Goal: Task Accomplishment & Management: Manage account settings

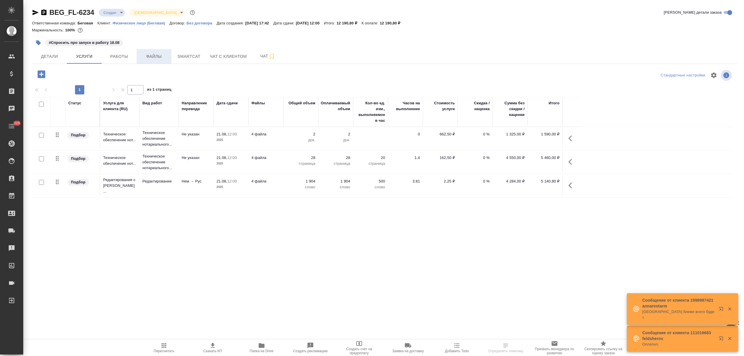
click at [163, 57] on span "Файлы" at bounding box center [154, 56] width 28 height 7
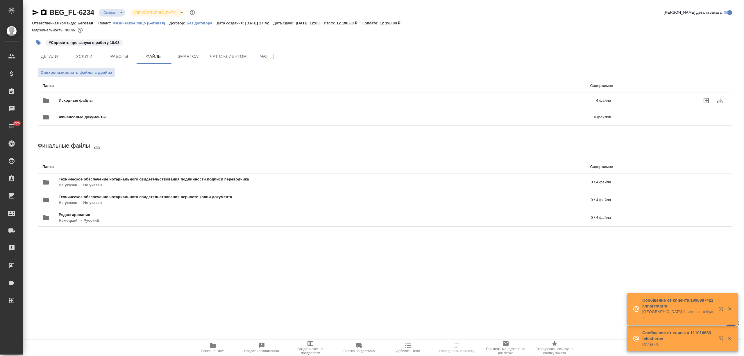
click at [106, 98] on span "Исходные файлы" at bounding box center [202, 101] width 286 height 6
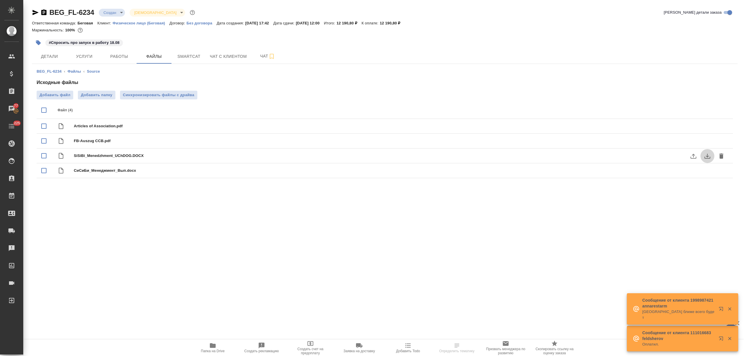
click at [705, 158] on icon "download" at bounding box center [707, 156] width 7 height 7
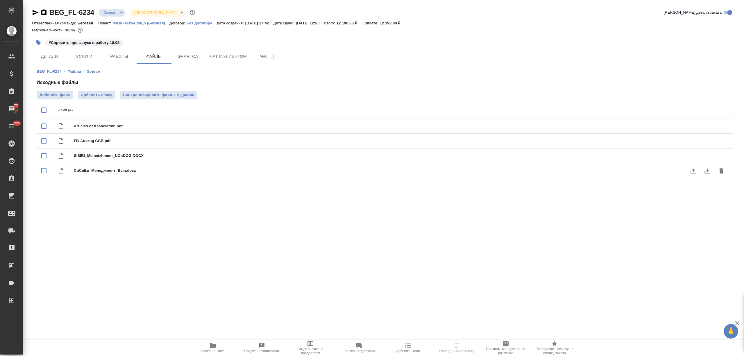
click at [707, 168] on icon "download" at bounding box center [707, 170] width 7 height 7
click at [707, 124] on icon "download" at bounding box center [707, 126] width 7 height 7
click at [705, 142] on icon "download" at bounding box center [708, 141] width 6 height 5
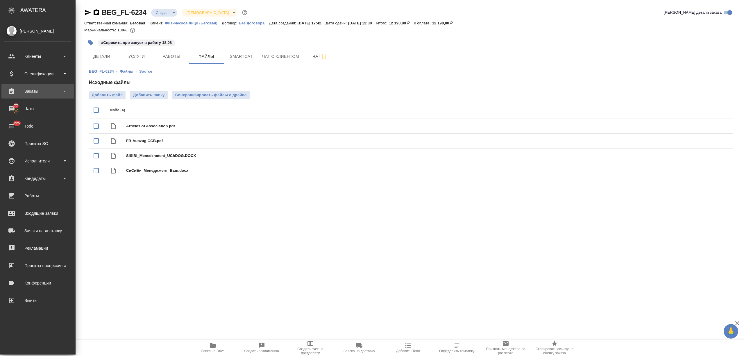
click at [42, 89] on div "Заказы" at bounding box center [37, 91] width 67 height 9
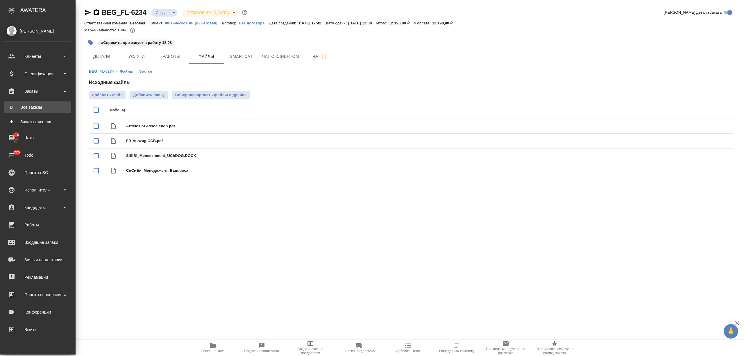
click at [43, 104] on link "В Все заказы" at bounding box center [37, 107] width 67 height 12
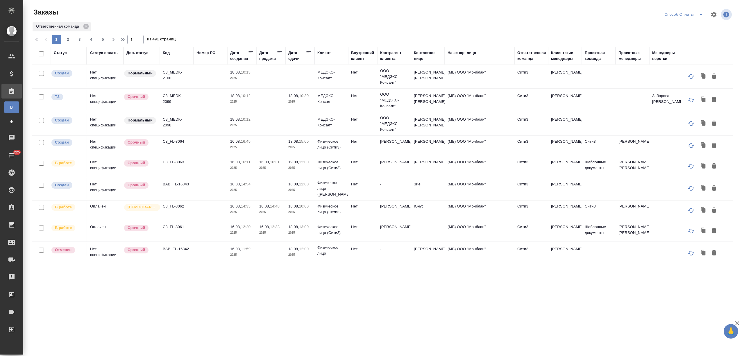
click at [163, 54] on div "Код" at bounding box center [166, 53] width 7 height 6
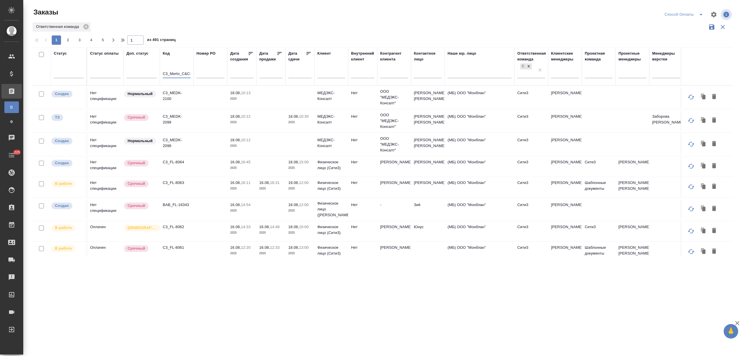
scroll to position [0, 2]
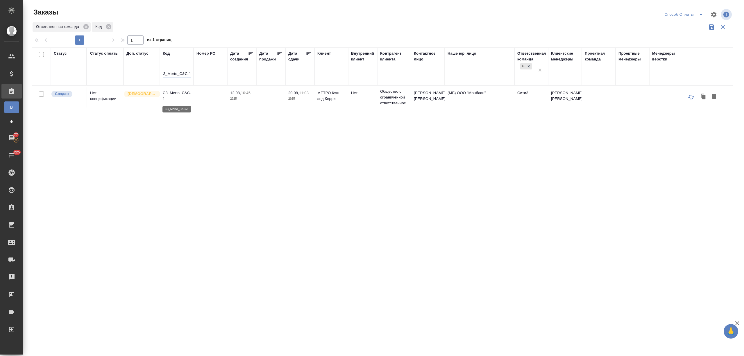
type input "C3_Merto_C&C-1"
click at [182, 93] on p "C3_Merto_C&C-1" at bounding box center [177, 96] width 28 height 12
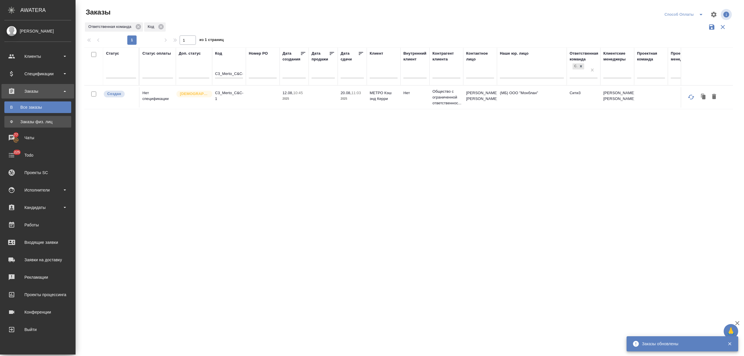
drag, startPoint x: 36, startPoint y: 124, endPoint x: 101, endPoint y: 94, distance: 71.8
click at [37, 124] on div "Заказы физ. лиц" at bounding box center [37, 122] width 61 height 6
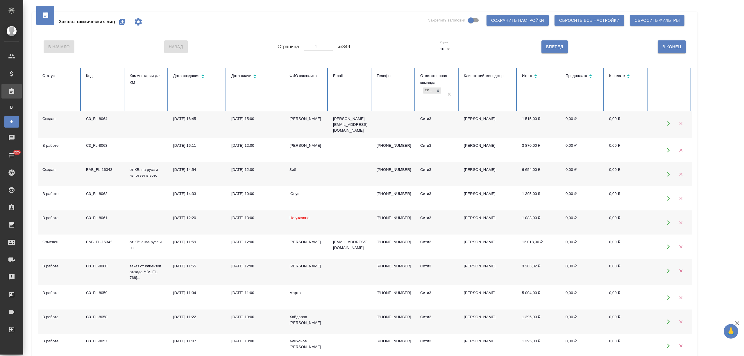
click at [119, 20] on icon "button" at bounding box center [122, 22] width 6 height 6
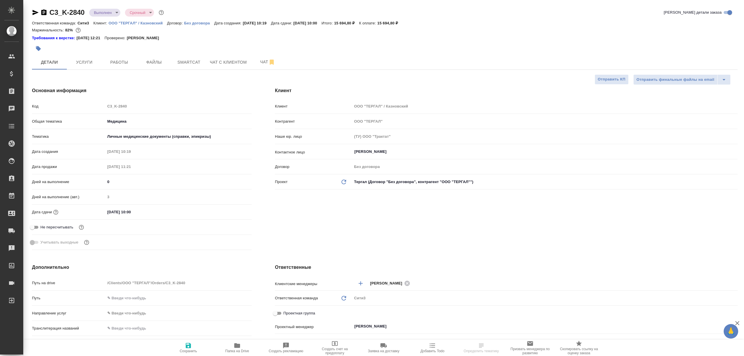
select select "RU"
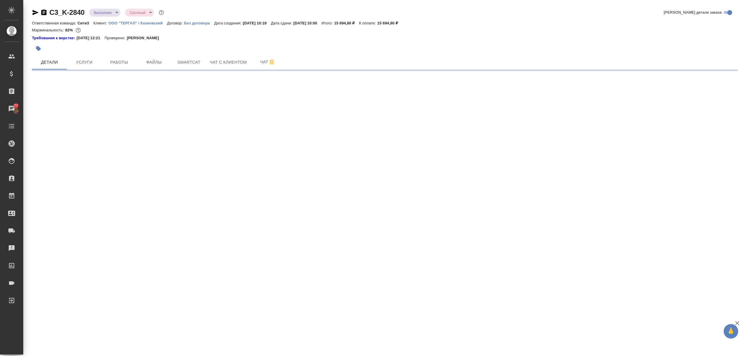
select select "RU"
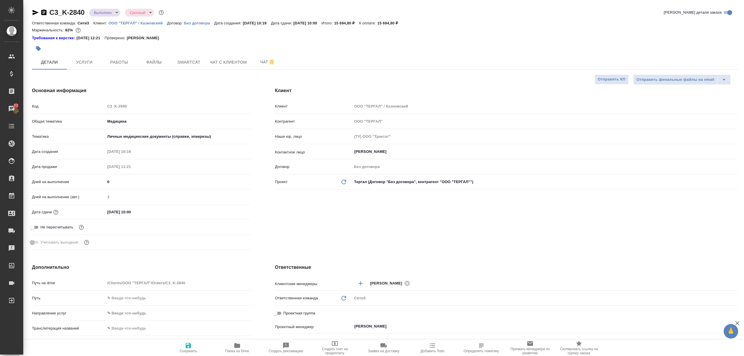
type textarea "x"
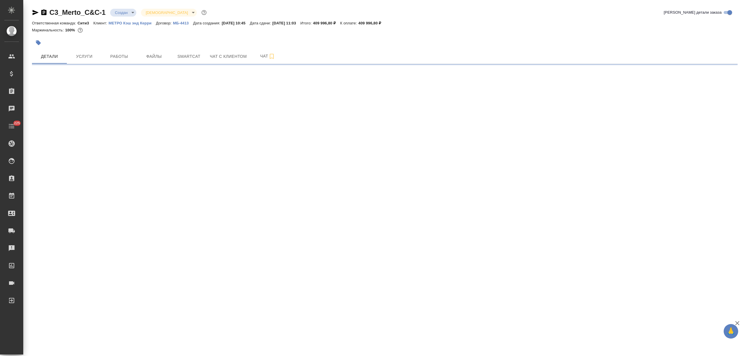
select select "RU"
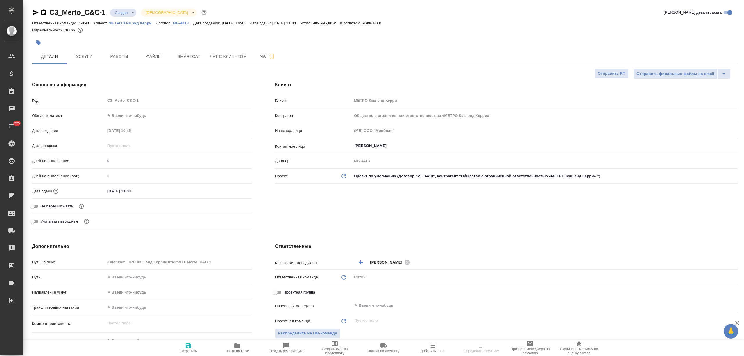
type textarea "x"
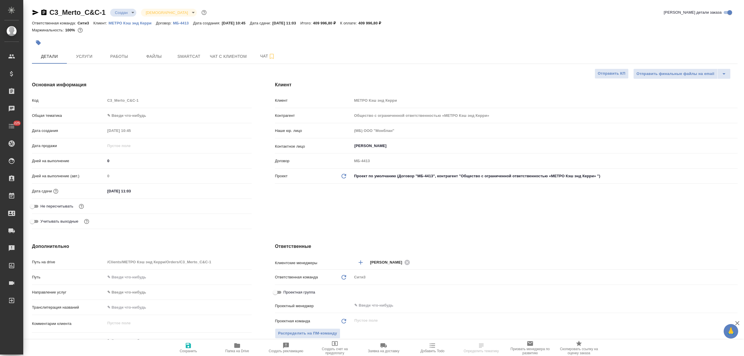
type textarea "x"
click at [259, 58] on span "Чат" at bounding box center [268, 56] width 28 height 7
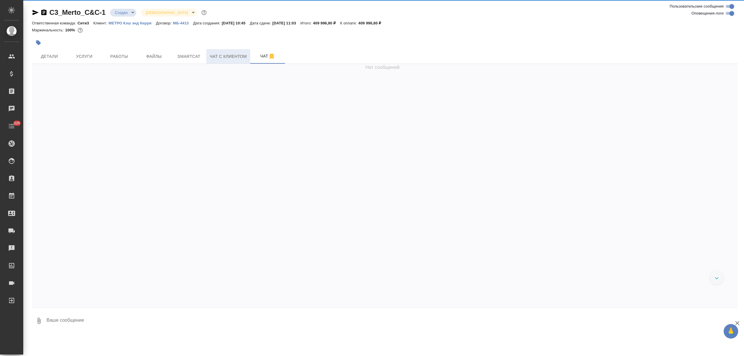
click at [220, 56] on span "Чат с клиентом" at bounding box center [228, 56] width 37 height 7
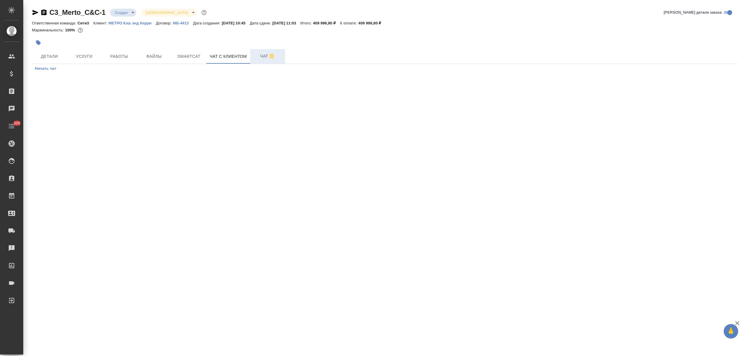
click at [259, 58] on span "Чат" at bounding box center [268, 56] width 28 height 7
click at [83, 51] on button "Услуги" at bounding box center [84, 56] width 35 height 15
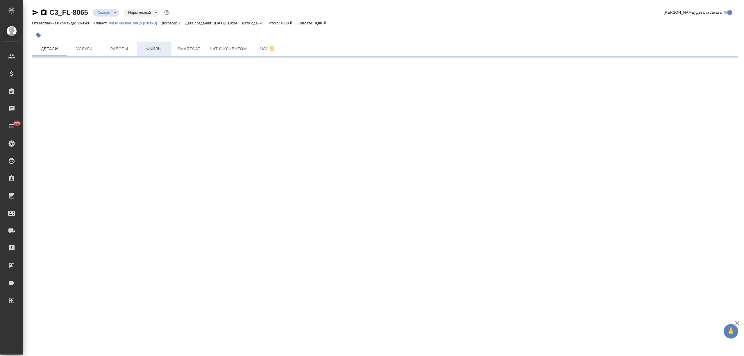
select select "RU"
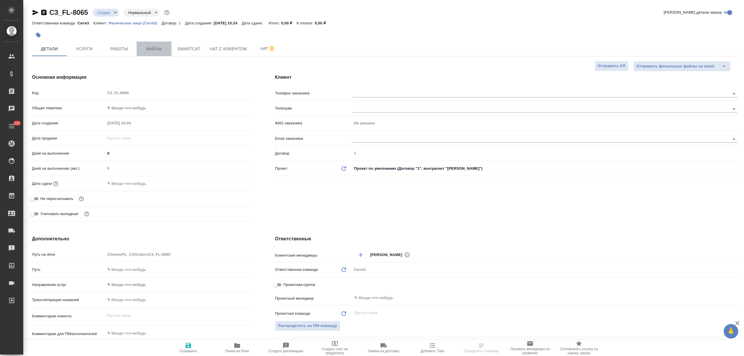
click at [153, 50] on span "Файлы" at bounding box center [154, 48] width 28 height 7
type textarea "x"
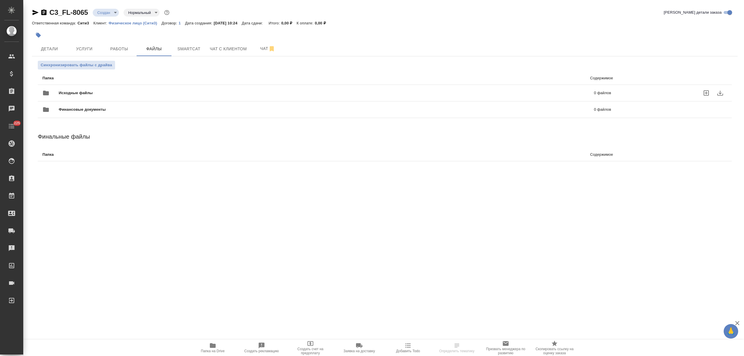
click at [93, 82] on div "Исходные файлы 0 файлов" at bounding box center [327, 93] width 581 height 26
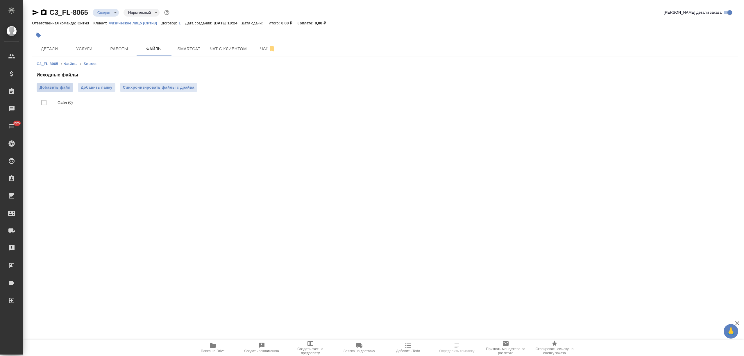
click at [63, 88] on span "Добавить файл" at bounding box center [55, 88] width 31 height 6
click at [0, 0] on input "Добавить файл" at bounding box center [0, 0] width 0 height 0
click at [81, 49] on span "Услуги" at bounding box center [84, 48] width 28 height 7
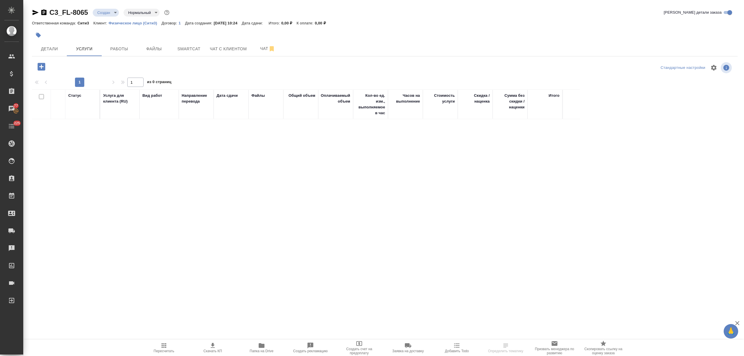
click at [43, 64] on icon "button" at bounding box center [42, 67] width 8 height 8
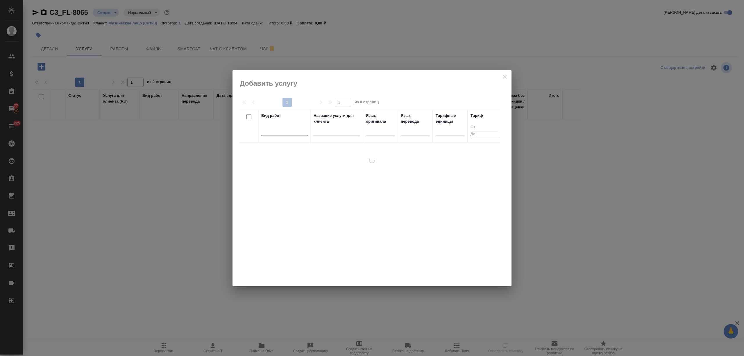
click at [294, 132] on div at bounding box center [284, 129] width 47 height 8
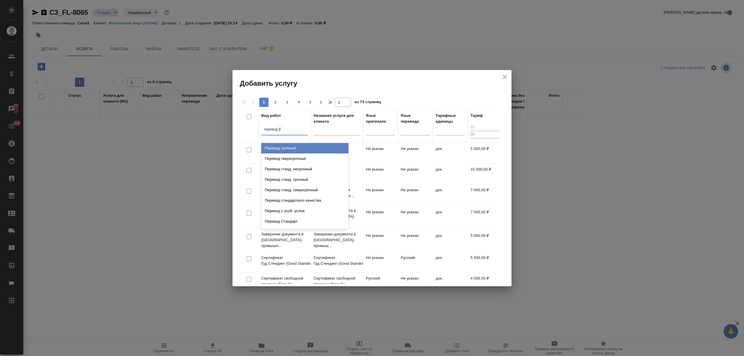
type input "перевод ст"
click at [301, 148] on div "Перевод станд. несрочный" at bounding box center [304, 148] width 87 height 10
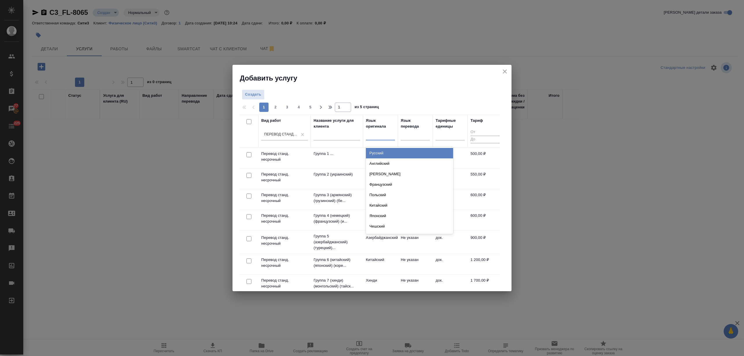
click at [384, 135] on div at bounding box center [380, 134] width 29 height 8
type input "тур"
click at [390, 151] on div "Турецкий" at bounding box center [409, 153] width 87 height 10
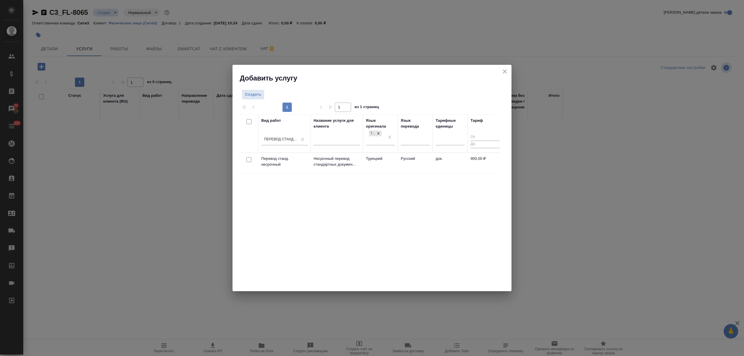
click at [398, 166] on td "Русский" at bounding box center [415, 163] width 35 height 20
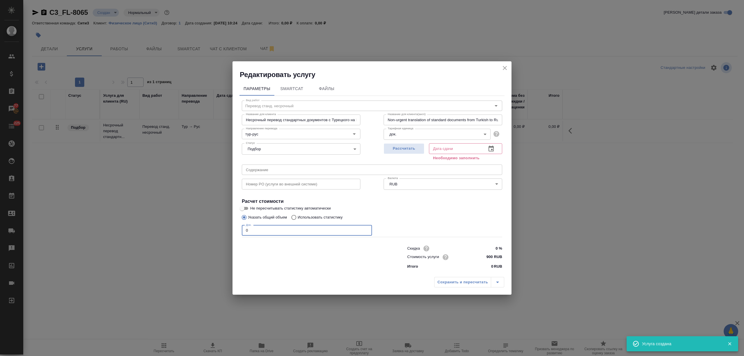
drag, startPoint x: 238, startPoint y: 226, endPoint x: 225, endPoint y: 226, distance: 13.4
click at [220, 226] on div "Редактировать услугу Параметры SmartCat Файлы Вид работ Перевод станд. несрочны…" at bounding box center [372, 178] width 744 height 356
type input "2"
click at [495, 147] on button "button" at bounding box center [491, 149] width 14 height 14
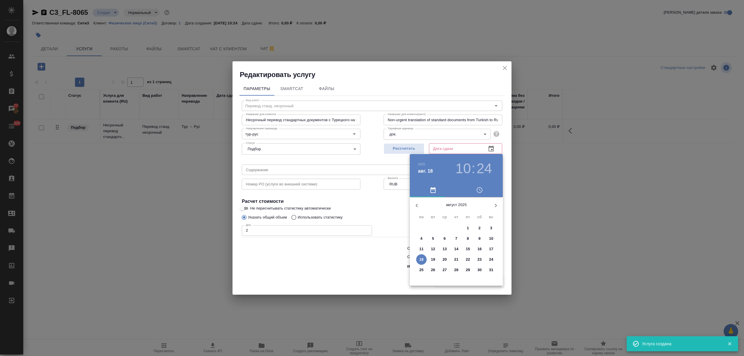
click at [428, 263] on div "19" at bounding box center [433, 259] width 12 height 10
type input "19.08.2025 10:24"
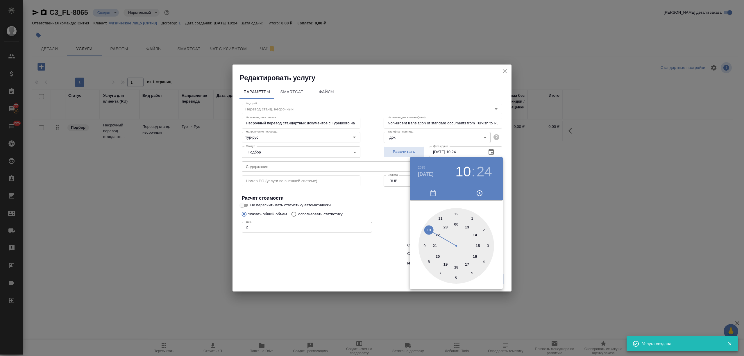
click at [374, 266] on div at bounding box center [372, 178] width 744 height 356
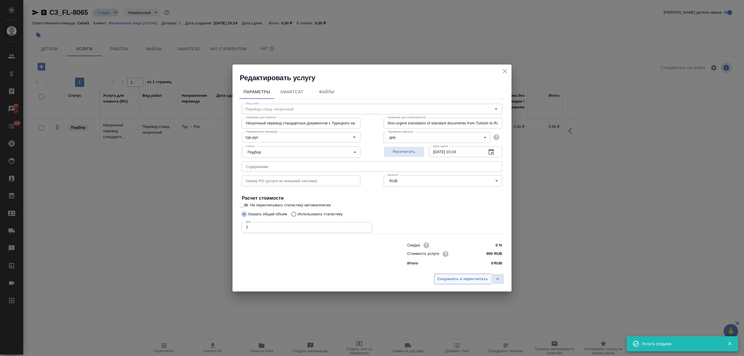
click at [459, 280] on span "Сохранить и пересчитать" at bounding box center [463, 279] width 51 height 7
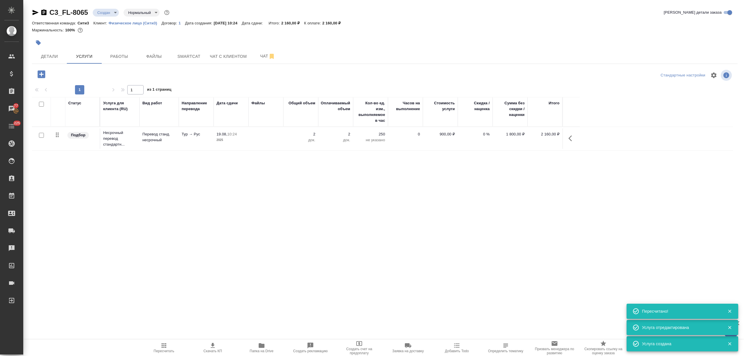
click at [39, 68] on div "C3_FL-8065 Создан new Нормальный normal Кратко детали заказа Ответственная кома…" at bounding box center [385, 118] width 712 height 237
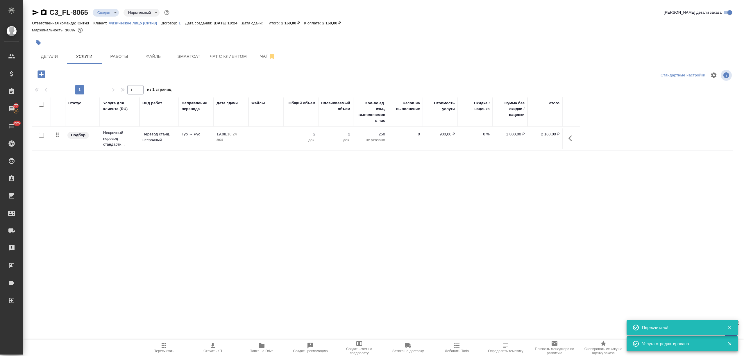
click at [47, 71] on button "button" at bounding box center [41, 74] width 16 height 12
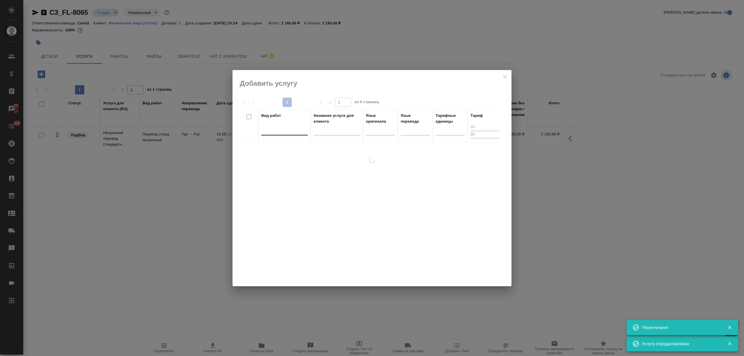
click at [283, 131] on div at bounding box center [284, 129] width 47 height 8
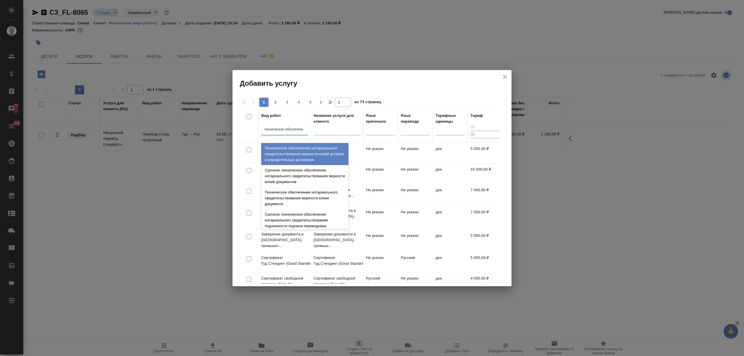
type input "техническое обеспечение"
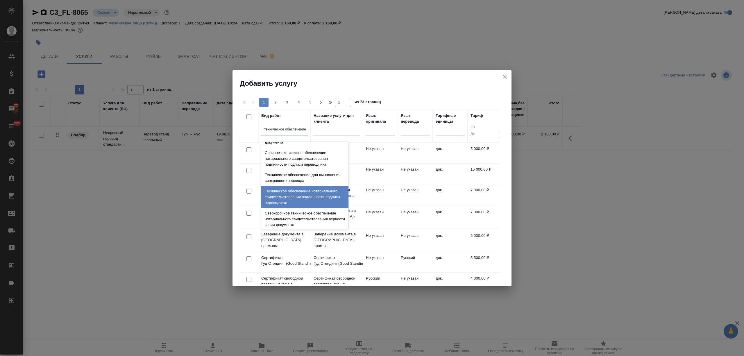
scroll to position [77, 0]
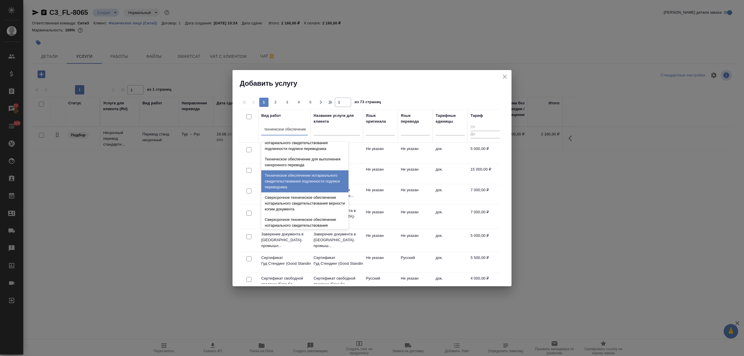
click at [307, 190] on div "Техническое обеспечение нотариального свидетельствования подлинности подписи пе…" at bounding box center [304, 181] width 87 height 22
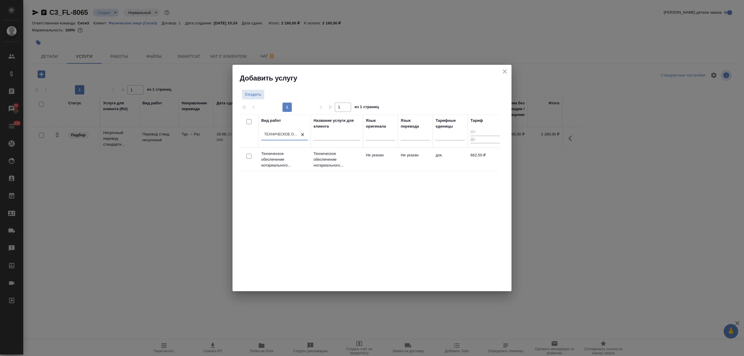
click at [340, 152] on p "Техническое обеспечение нотариального..." at bounding box center [337, 159] width 47 height 17
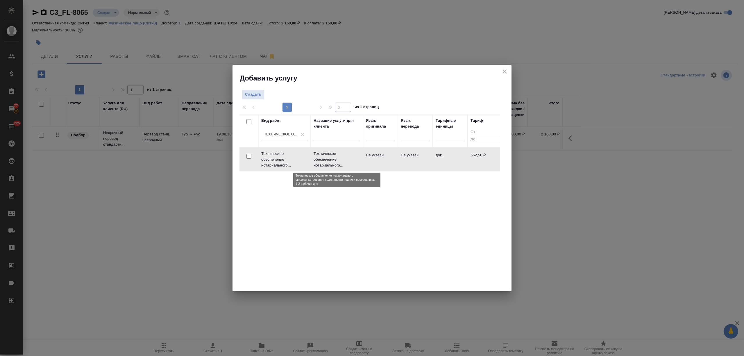
click at [341, 153] on p "Техническое обеспечение нотариального..." at bounding box center [337, 159] width 47 height 17
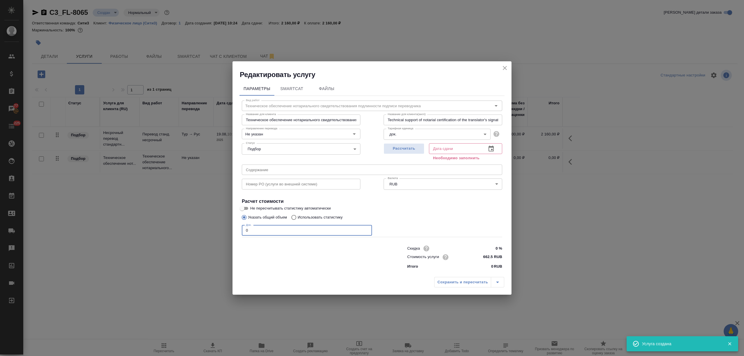
drag, startPoint x: 248, startPoint y: 231, endPoint x: 243, endPoint y: 232, distance: 5.7
click at [243, 232] on input "0" at bounding box center [307, 230] width 130 height 10
type input "2"
click at [492, 149] on icon "button" at bounding box center [491, 149] width 5 height 6
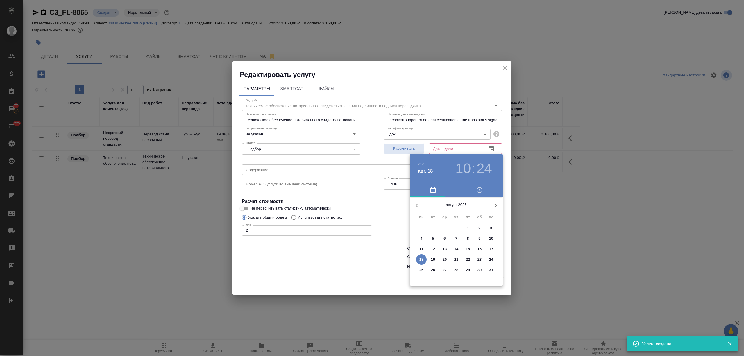
click at [433, 260] on p "19" at bounding box center [433, 260] width 4 height 6
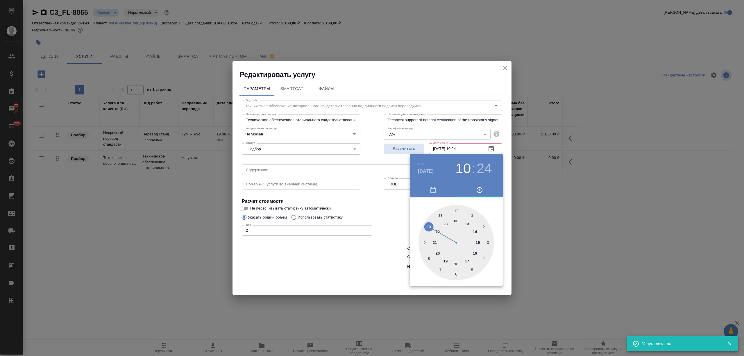
type input "19.08.2025 10:24"
click at [350, 261] on div at bounding box center [372, 178] width 744 height 356
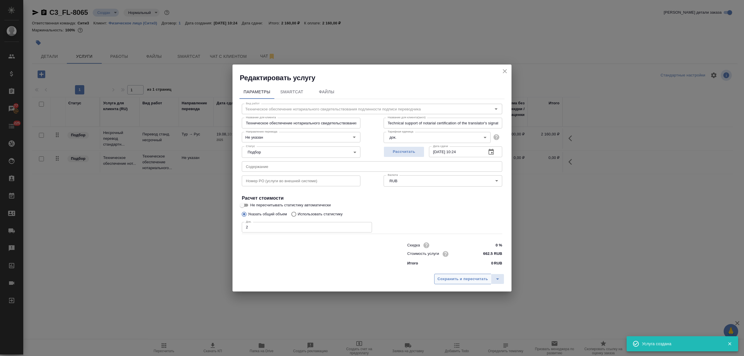
click at [447, 275] on button "Сохранить и пересчитать" at bounding box center [462, 279] width 57 height 10
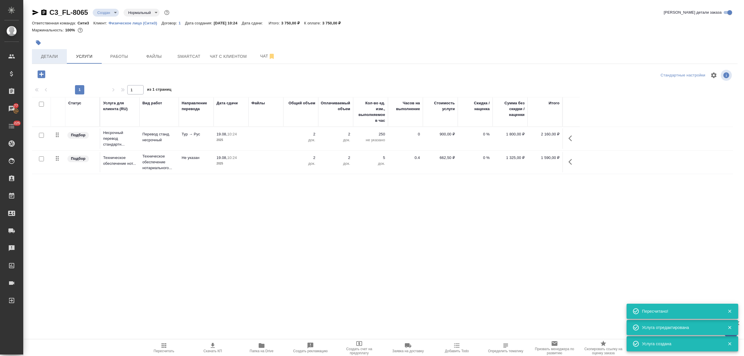
click at [51, 55] on span "Детали" at bounding box center [49, 56] width 28 height 7
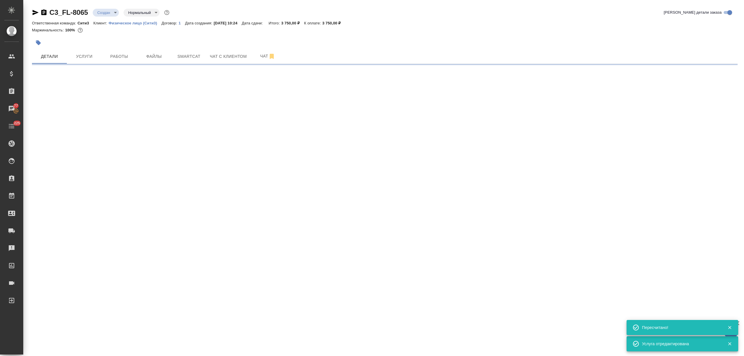
select select "RU"
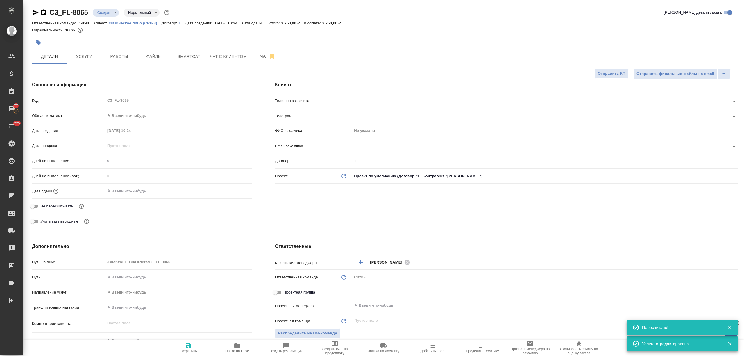
type textarea "x"
click at [116, 183] on hr at bounding box center [142, 183] width 220 height 0
click at [136, 197] on div "Дата сдачи" at bounding box center [142, 193] width 220 height 15
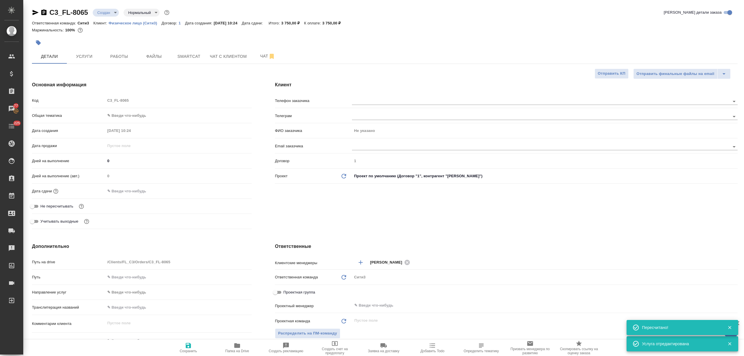
click at [154, 191] on input "text" at bounding box center [130, 191] width 51 height 8
click at [235, 192] on icon "button" at bounding box center [234, 190] width 7 height 7
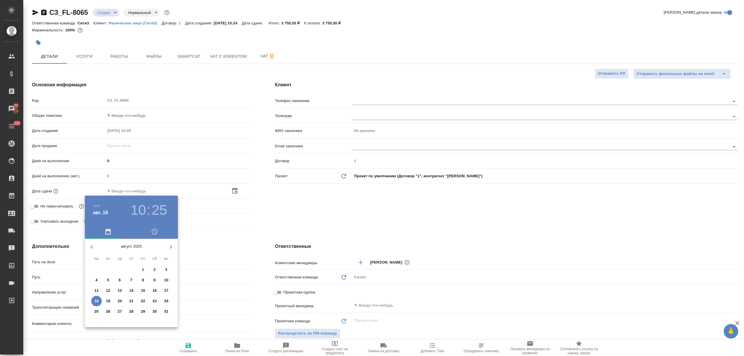
click at [110, 301] on p "19" at bounding box center [108, 301] width 4 height 6
type input "19.08.2025 10:25"
type textarea "x"
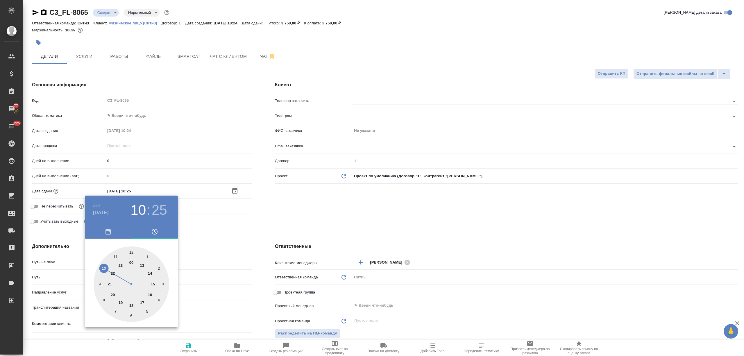
click at [211, 302] on div at bounding box center [372, 178] width 744 height 356
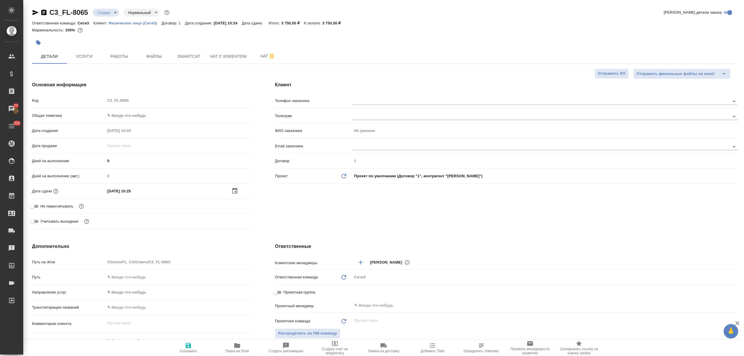
click at [189, 345] on icon "button" at bounding box center [188, 345] width 5 height 5
type textarea "x"
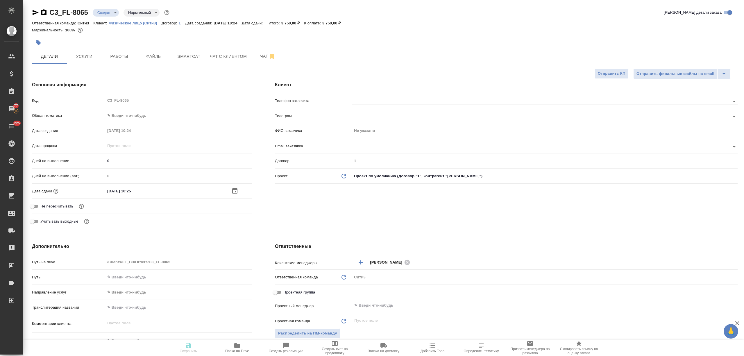
type textarea "x"
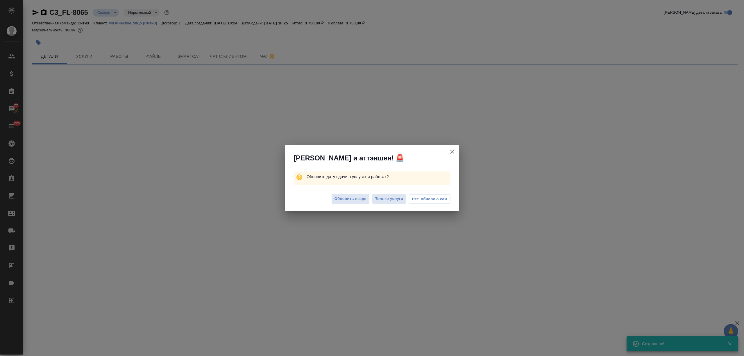
drag, startPoint x: 388, startPoint y: 199, endPoint x: 295, endPoint y: 206, distance: 92.4
click at [387, 199] on span "Только услуги" at bounding box center [389, 199] width 28 height 7
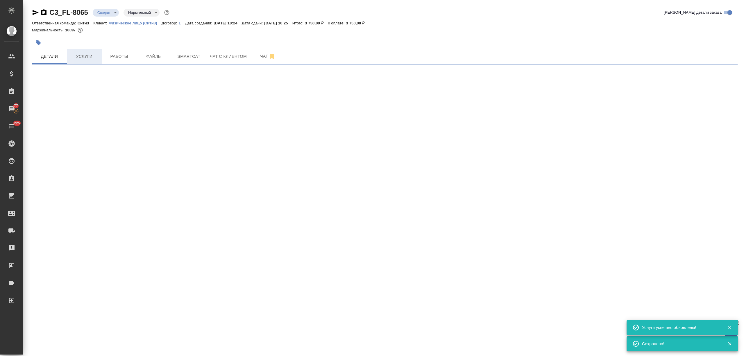
click at [80, 59] on span "Услуги" at bounding box center [84, 56] width 28 height 7
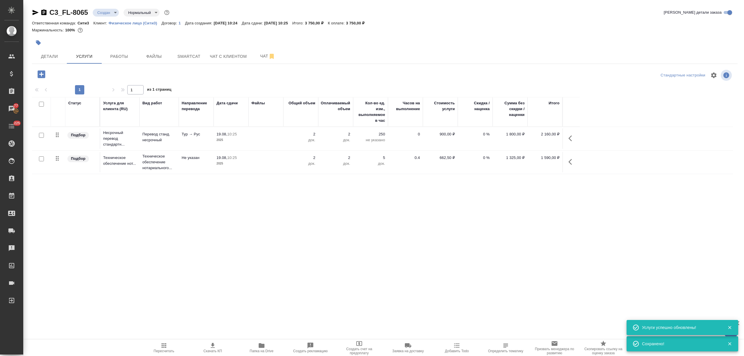
click at [209, 342] on span "Скачать КП" at bounding box center [213, 347] width 42 height 11
drag, startPoint x: 361, startPoint y: 21, endPoint x: 370, endPoint y: 21, distance: 9.9
click at [370, 21] on div "Ответственная команда: Сити3 Клиент: Физическое лицо (Сити3) Договор: 1 Дата со…" at bounding box center [385, 22] width 706 height 7
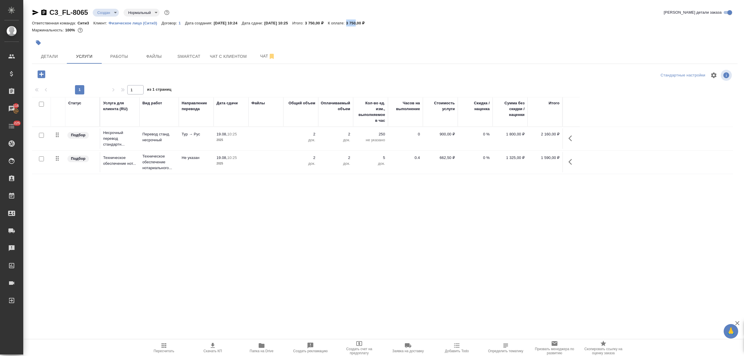
copy p "3 750"
drag, startPoint x: 90, startPoint y: 12, endPoint x: 51, endPoint y: 13, distance: 39.3
click at [51, 13] on div "C3_FL-8065 Создан new Нормальный normal" at bounding box center [101, 12] width 139 height 9
copy link "C3_FL-8065"
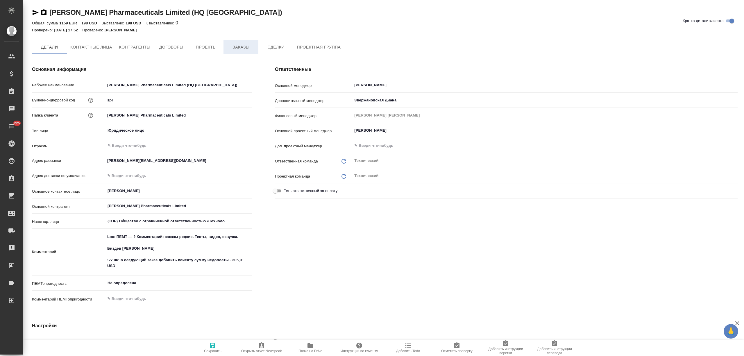
click at [234, 46] on span "Заказы" at bounding box center [241, 47] width 28 height 7
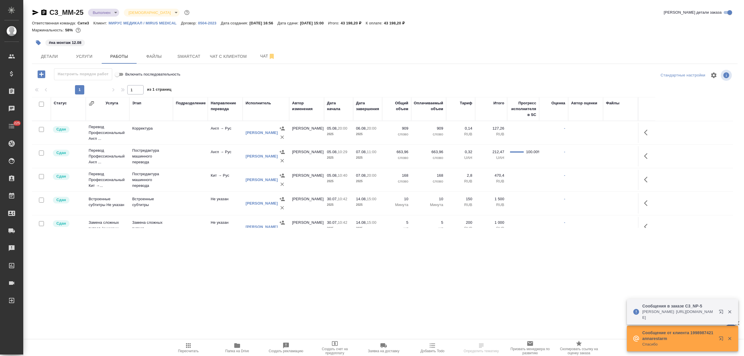
click at [232, 341] on button "Папка на Drive" at bounding box center [237, 348] width 49 height 16
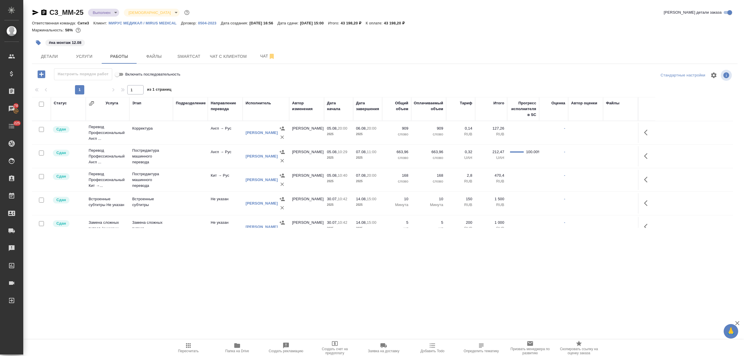
click at [238, 345] on icon "button" at bounding box center [237, 345] width 6 height 5
drag, startPoint x: 85, startPoint y: 9, endPoint x: 50, endPoint y: 13, distance: 35.6
click at [50, 13] on div "C3_MM-25 Выполнен completed Святая троица holyTrinity" at bounding box center [111, 12] width 159 height 9
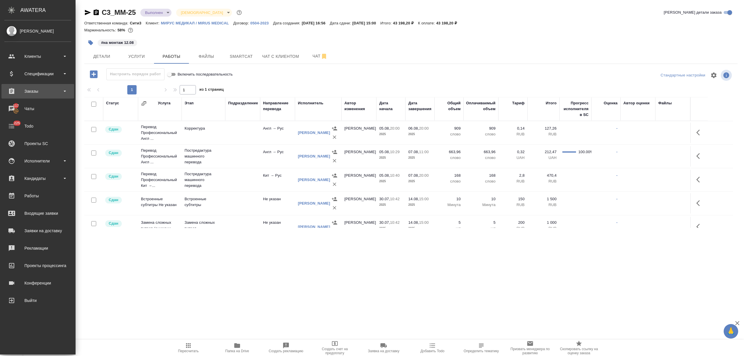
click at [35, 87] on div "Заказы" at bounding box center [37, 91] width 67 height 9
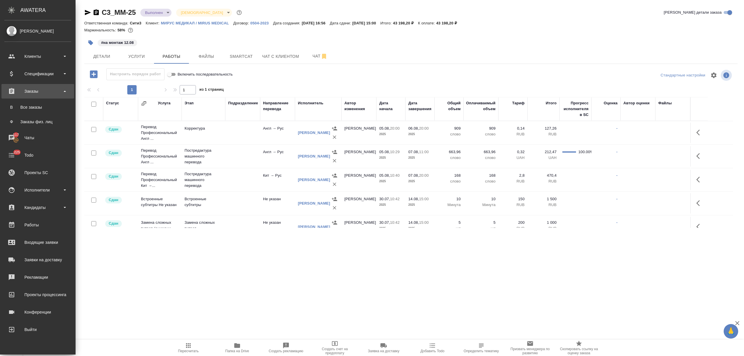
click at [43, 111] on link "В Все заказы" at bounding box center [37, 107] width 67 height 12
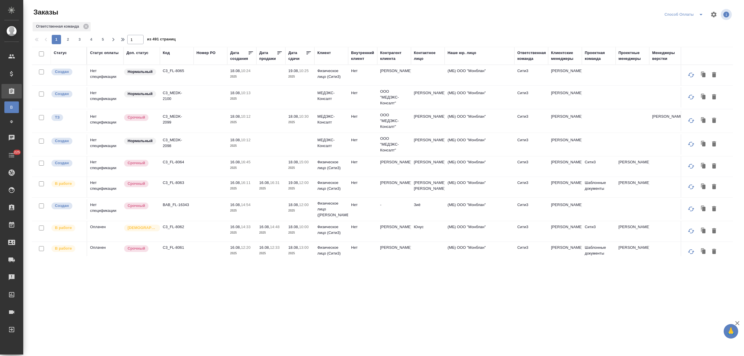
click at [299, 58] on div "Дата сдачи" at bounding box center [296, 56] width 17 height 12
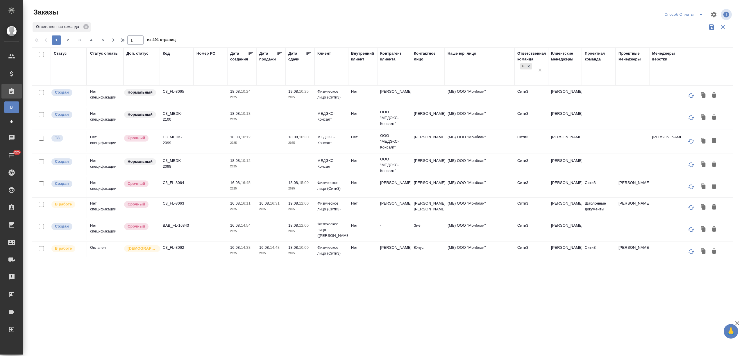
click at [300, 72] on input "text" at bounding box center [302, 73] width 20 height 8
click at [297, 138] on span "18" at bounding box center [295, 137] width 13 height 11
type div "2025-08-17T21:00:00.000Z"
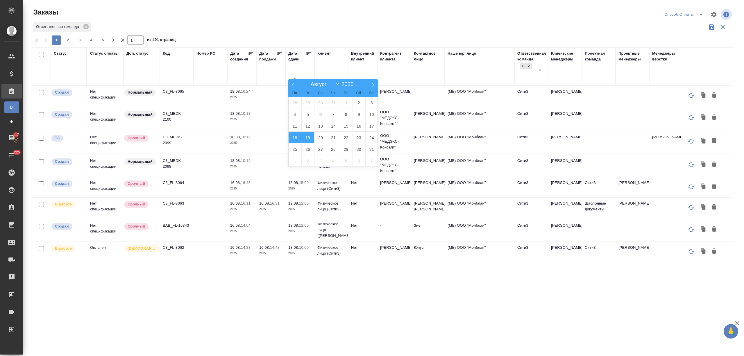
click at [309, 137] on span "19" at bounding box center [308, 137] width 13 height 11
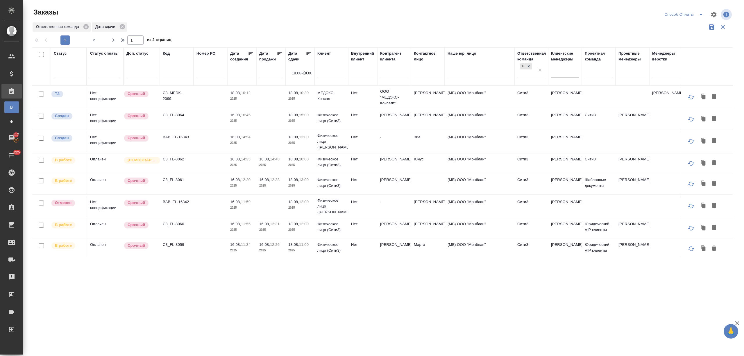
click at [565, 72] on div at bounding box center [565, 72] width 28 height 8
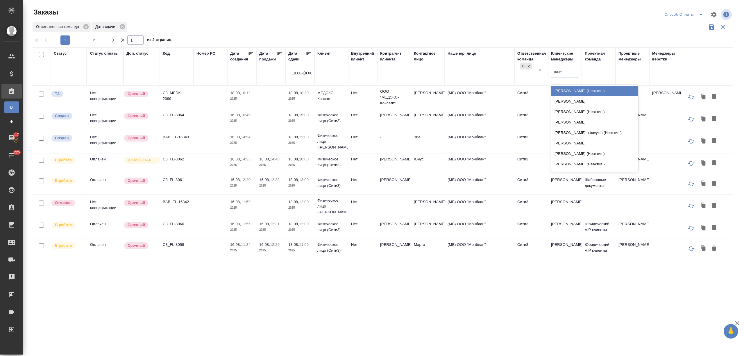
type input "никити"
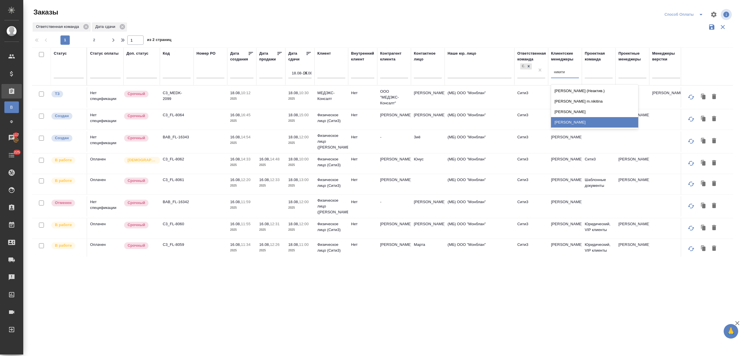
click at [578, 119] on div "[PERSON_NAME]" at bounding box center [594, 122] width 87 height 10
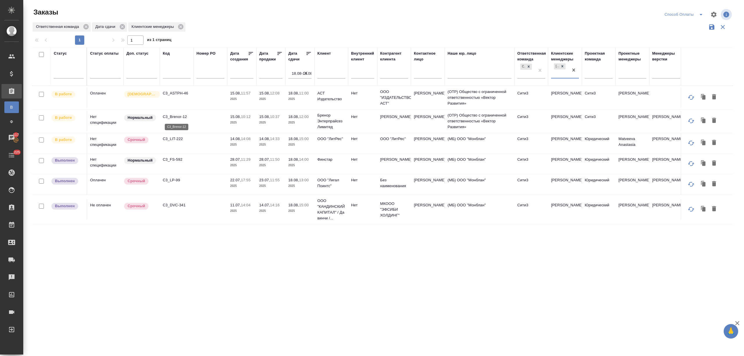
click at [174, 114] on p "C3_Brenor-12" at bounding box center [177, 117] width 28 height 6
click at [172, 181] on p "C3_LP-99" at bounding box center [177, 180] width 28 height 6
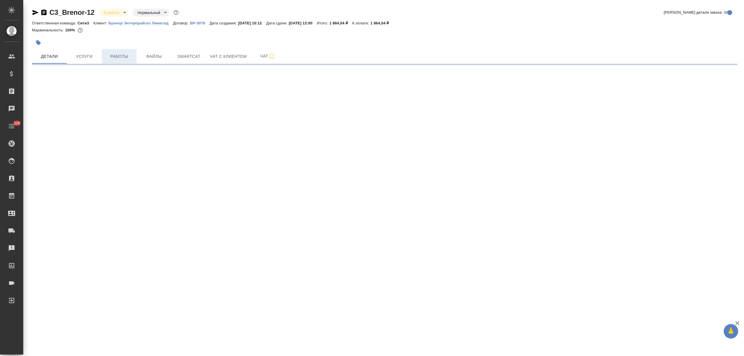
click at [110, 67] on div "C3_Brenor-12 В работе inProgress Нормальный normal Кратко детали заказа Ответст…" at bounding box center [385, 34] width 712 height 68
select select "RU"
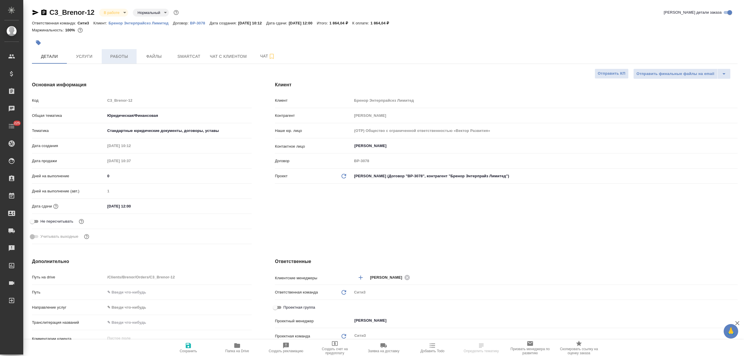
type textarea "x"
click at [110, 57] on span "Работы" at bounding box center [119, 56] width 28 height 7
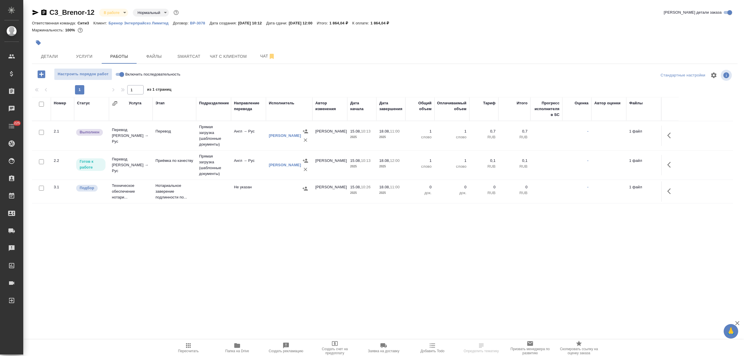
click at [185, 127] on td "Перевод" at bounding box center [175, 136] width 44 height 20
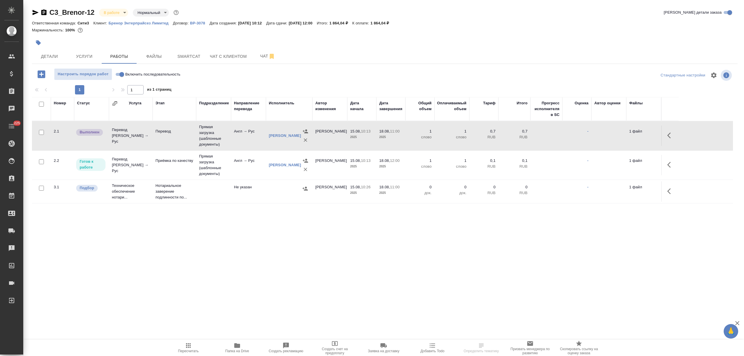
click at [185, 127] on td "Перевод" at bounding box center [175, 136] width 44 height 20
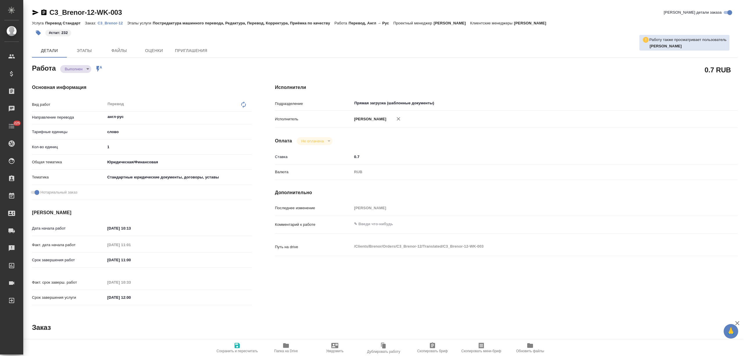
type textarea "x"
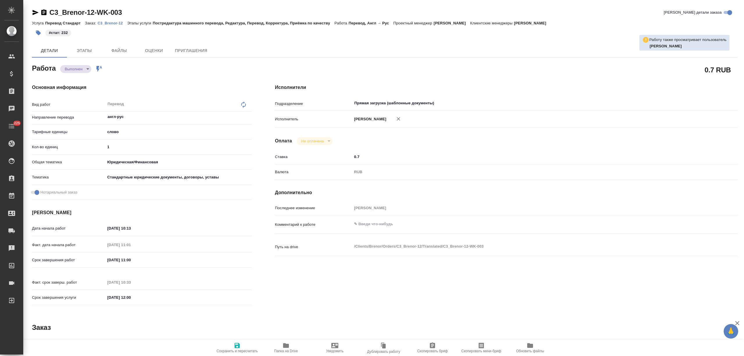
type textarea "x"
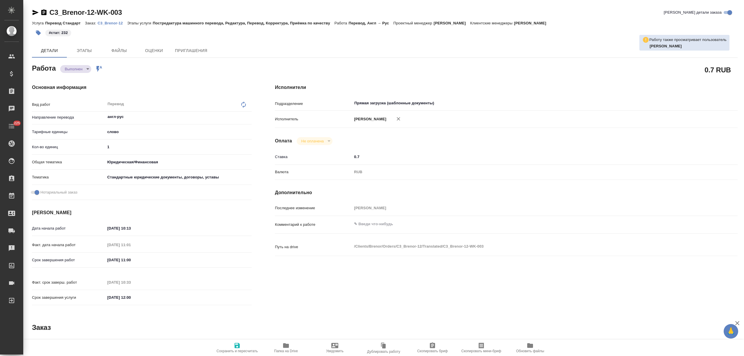
type textarea "x"
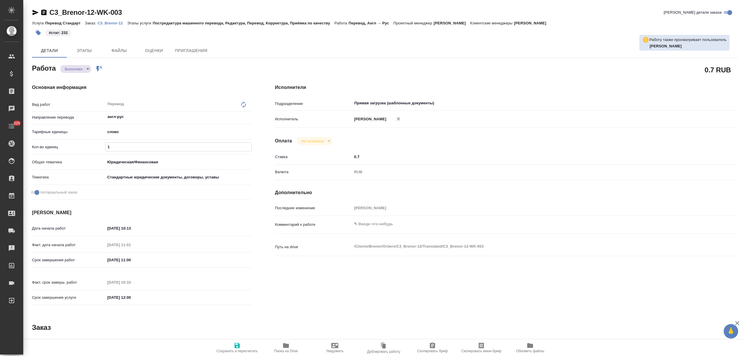
drag, startPoint x: 113, startPoint y: 143, endPoint x: 103, endPoint y: 143, distance: 10.5
click at [103, 143] on div "Кол-во единиц 1" at bounding box center [142, 147] width 220 height 10
type textarea "x"
type input "2"
type textarea "x"
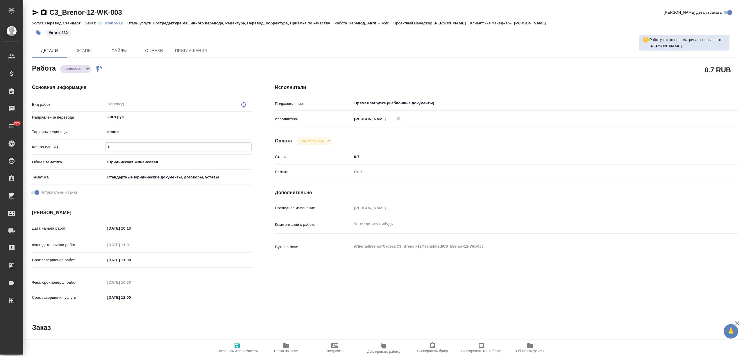
type textarea "x"
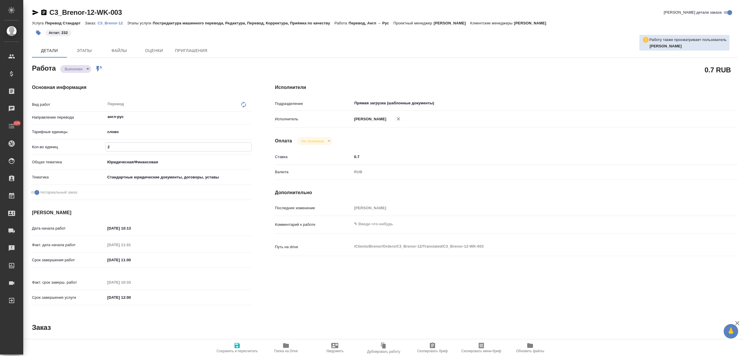
type textarea "x"
type input "23"
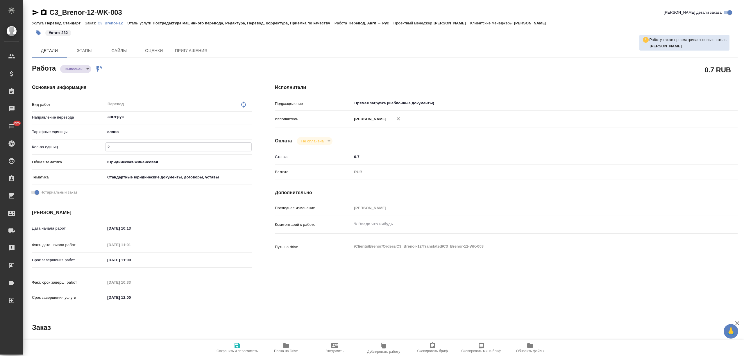
type textarea "x"
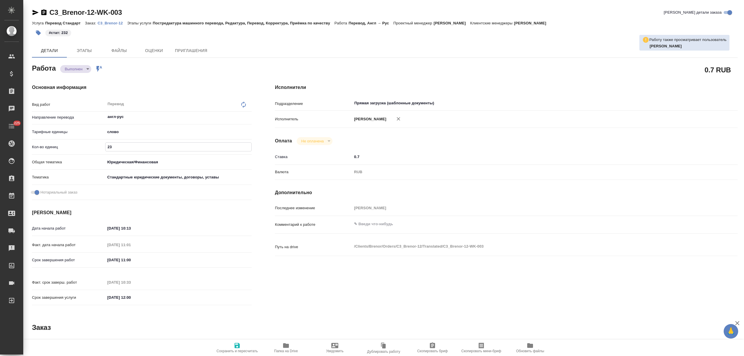
type input "232"
type textarea "x"
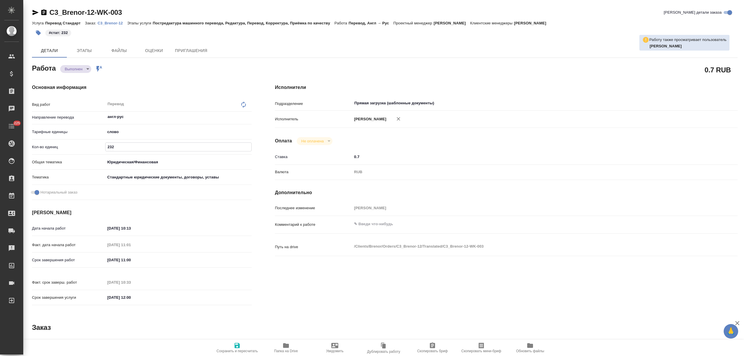
type textarea "x"
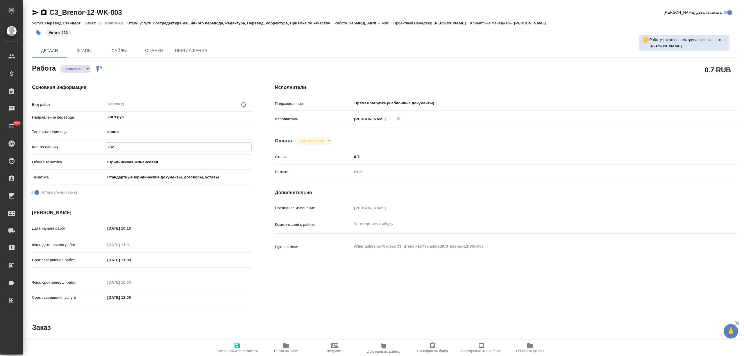
type input "232"
click at [233, 340] on button "Сохранить и пересчитать" at bounding box center [237, 348] width 49 height 16
type textarea "x"
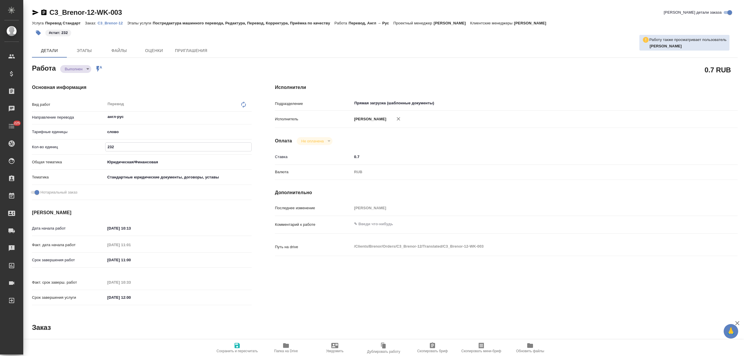
type textarea "x"
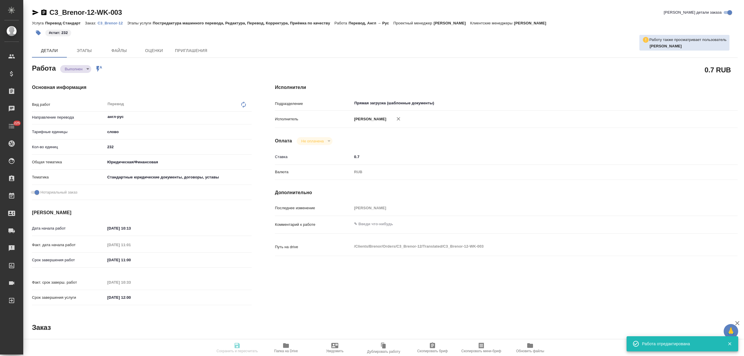
type textarea "x"
type input "completed"
type textarea "Перевод"
type textarea "x"
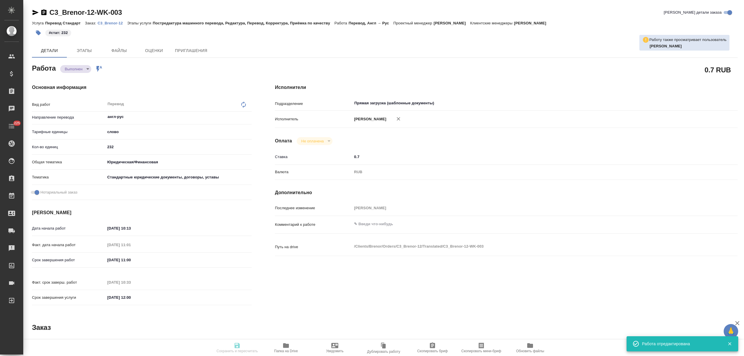
type input "англ-рус"
type input "5a8b1489cc6b4906c91bfd90"
type input "232"
type input "yr-fn"
type input "5f647205b73bc97568ca66bf"
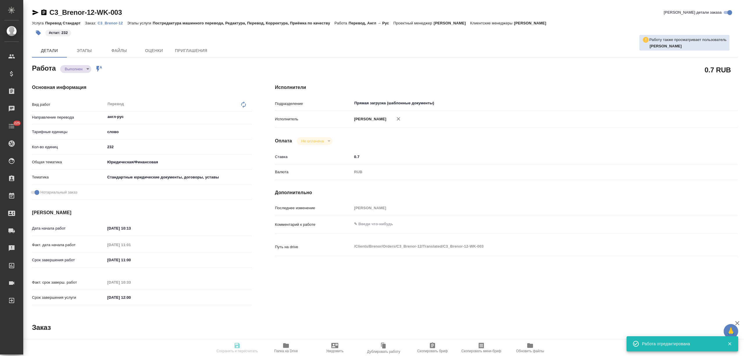
checkbox input "true"
type input "15.08.2025 10:13"
type input "15.08.2025 11:01"
type input "18.08.2025 11:00"
type input "18.08.2025 10:33"
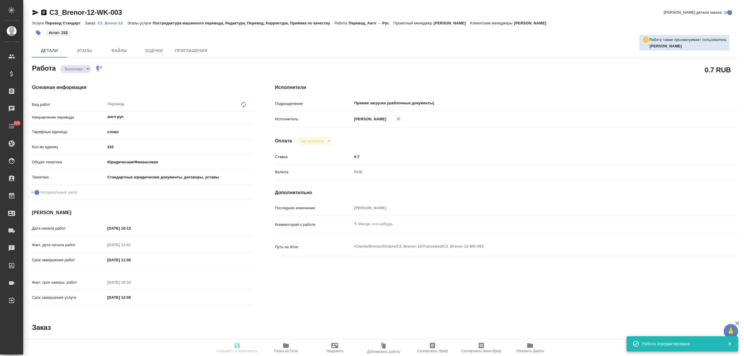
type input "18.08.2025 12:00"
type input "Прямая загрузка (шаблонные документы)"
type input "notPayed"
type input "0.7"
type input "RUB"
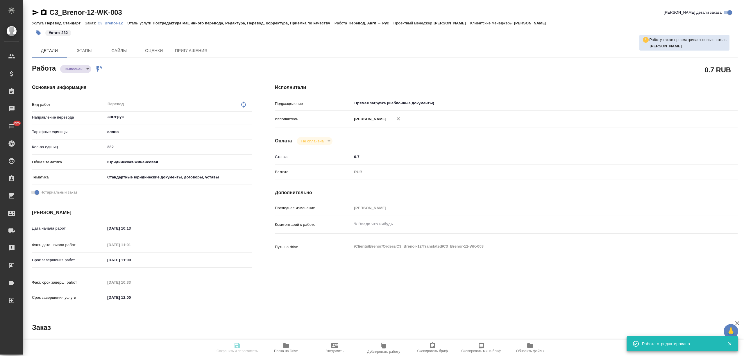
type input "[PERSON_NAME]"
type textarea "x"
type textarea "/Clients/Brenor/Orders/C3_Brenor-12/Translated/C3_Brenor-12-WK-003"
type textarea "x"
type input "C3_Brenor-12"
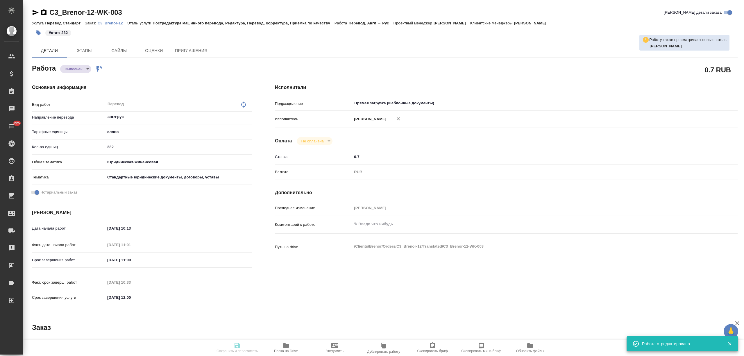
type input "Перевод Стандарт"
type input "Постредактура машинного перевода, Редактура, Перевод, Корректура, Приёмка по ка…"
type input "[PERSON_NAME]"
type input "Арсеньева Вера"
type input "/Clients/Brenor/Orders/C3_Brenor-12"
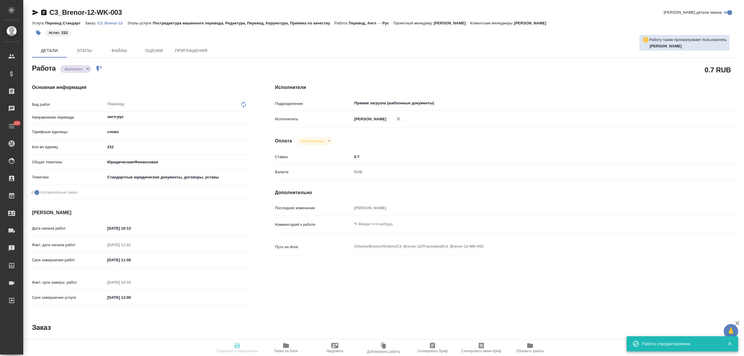
type textarea "x"
type textarea "наименование - Бренор Энтерпрайз Лимитед (так оно было зарегистрировано в РФ, п…"
type textarea "x"
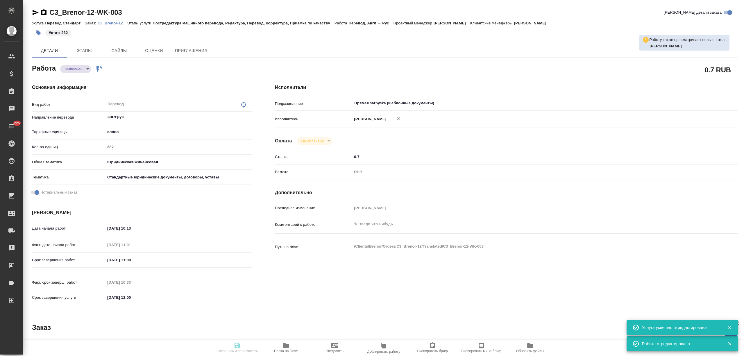
type textarea "x"
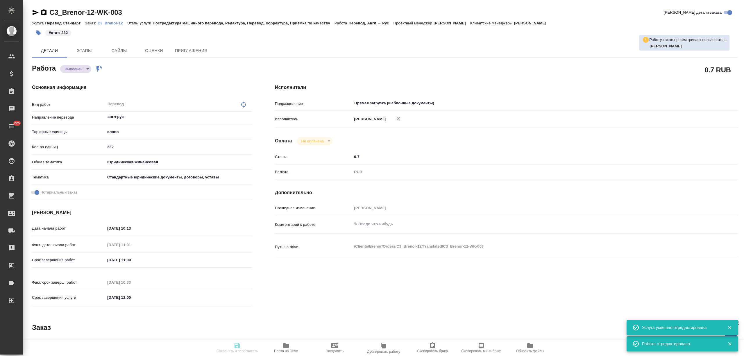
type textarea "x"
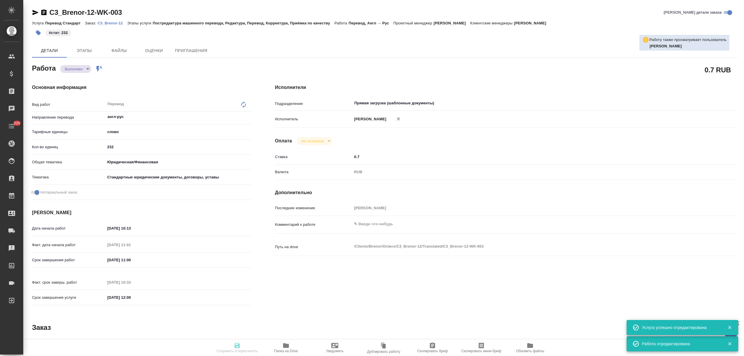
type textarea "x"
type input "completed"
type textarea "Перевод"
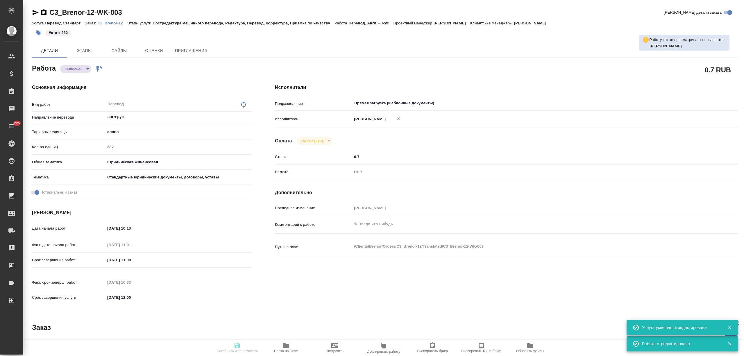
type textarea "x"
type input "англ-рус"
type input "5a8b1489cc6b4906c91bfd90"
type input "232"
type input "yr-fn"
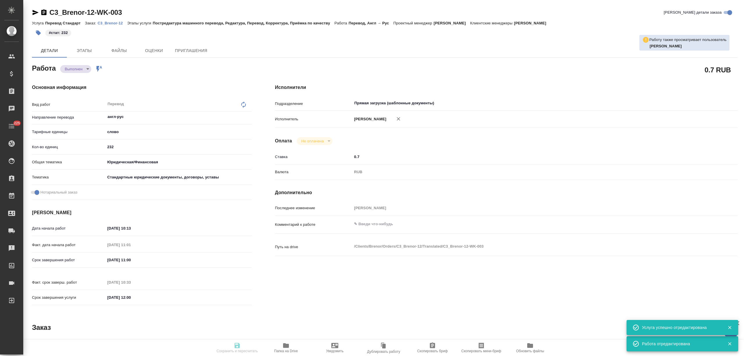
type input "5f647205b73bc97568ca66bf"
checkbox input "true"
type input "15.08.2025 10:13"
type input "15.08.2025 11:01"
type input "18.08.2025 11:00"
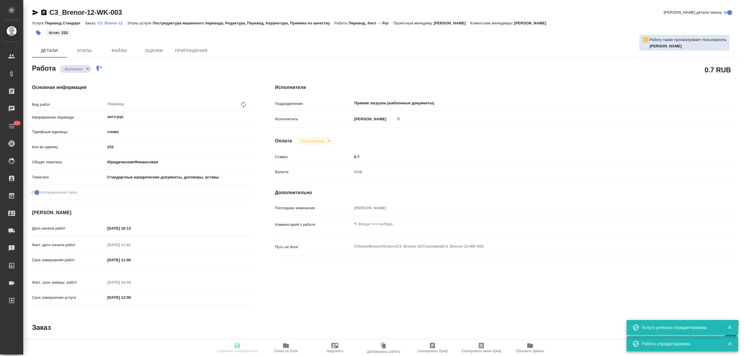
type input "18.08.2025 10:33"
type input "18.08.2025 12:00"
type input "Прямая загрузка (шаблонные документы)"
type input "notPayed"
type input "0.7"
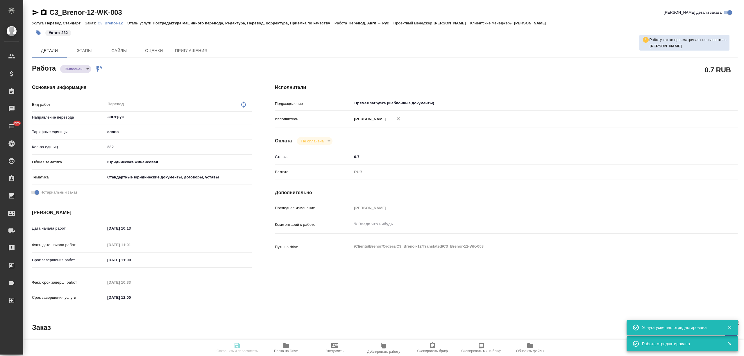
type input "RUB"
type input "[PERSON_NAME]"
type textarea "x"
type textarea "/Clients/Brenor/Orders/C3_Brenor-12/Translated/C3_Brenor-12-WK-003"
type textarea "x"
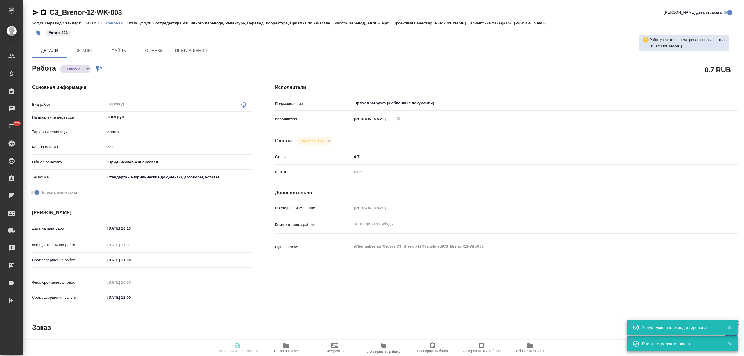
type input "C3_Brenor-12"
type input "Перевод Стандарт"
type input "Постредактура машинного перевода, Редактура, Перевод, Корректура, Приёмка по ка…"
type input "[PERSON_NAME]"
type input "Арсеньева Вера"
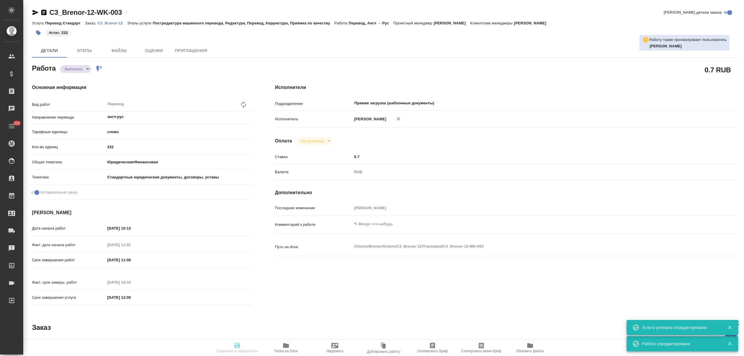
type input "/Clients/Brenor/Orders/C3_Brenor-12"
type textarea "x"
type textarea "наименование - Бренор Энтерпрайз Лимитед (так оно было зарегистрировано в РФ, п…"
type textarea "x"
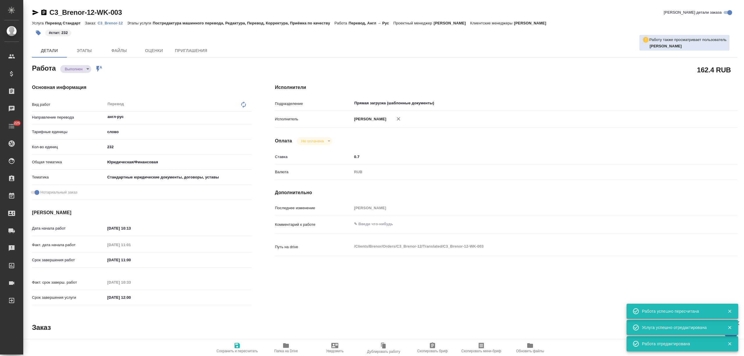
type textarea "x"
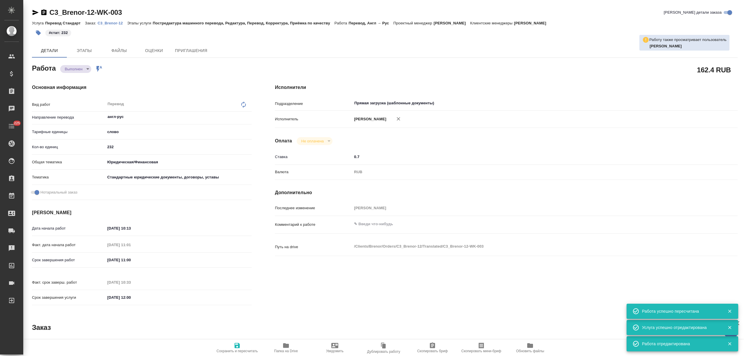
type textarea "x"
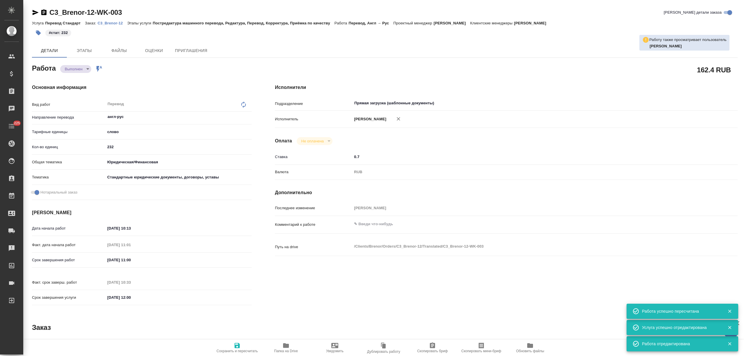
type textarea "x"
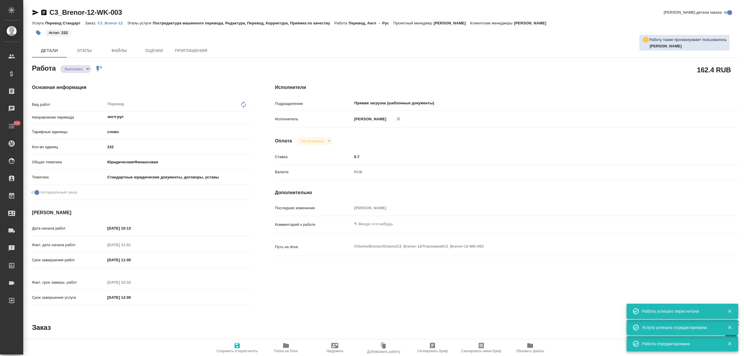
type textarea "x"
click at [77, 67] on body "🙏 .cls-1 fill:#fff; AWATERA Nikitina Tatiana Клиенты Спецификации Заказы 117 Ча…" at bounding box center [372, 178] width 744 height 356
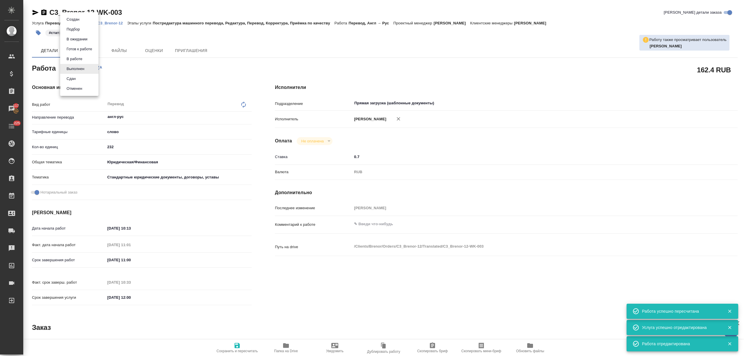
type textarea "x"
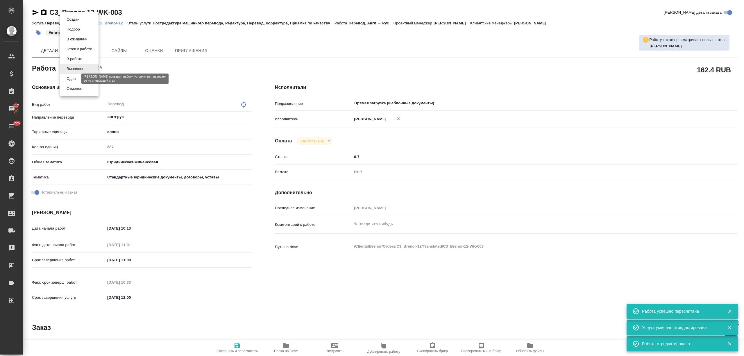
click at [77, 79] on button "Сдан" at bounding box center [71, 79] width 13 height 6
type textarea "x"
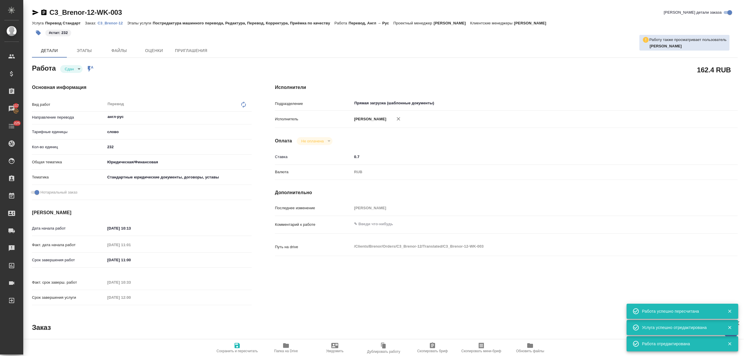
type textarea "x"
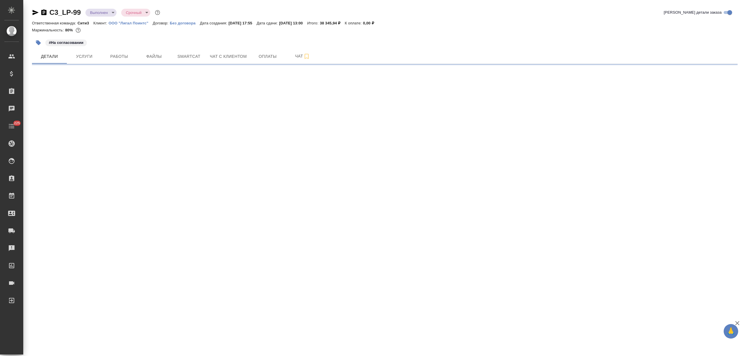
select select "RU"
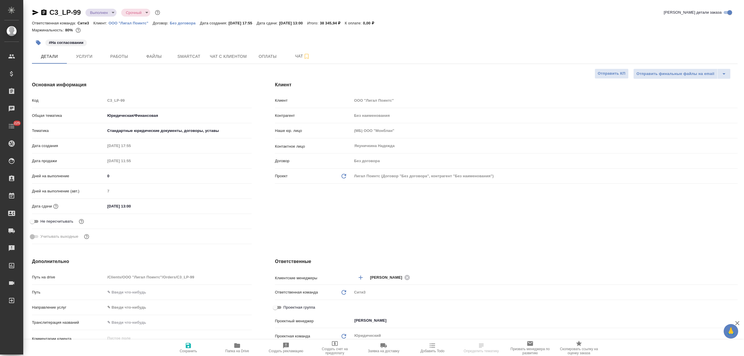
type textarea "x"
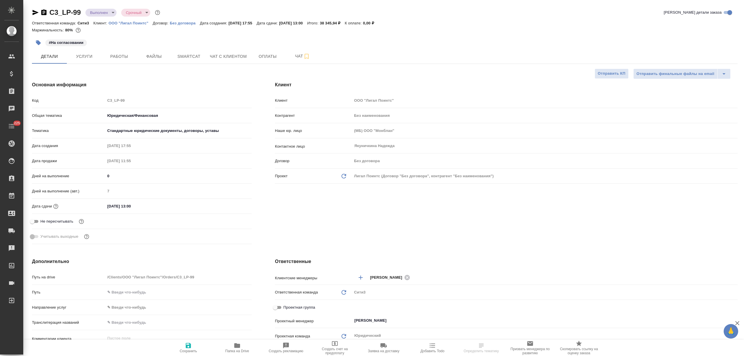
type textarea "x"
drag, startPoint x: 83, startPoint y: 12, endPoint x: 49, endPoint y: 12, distance: 33.7
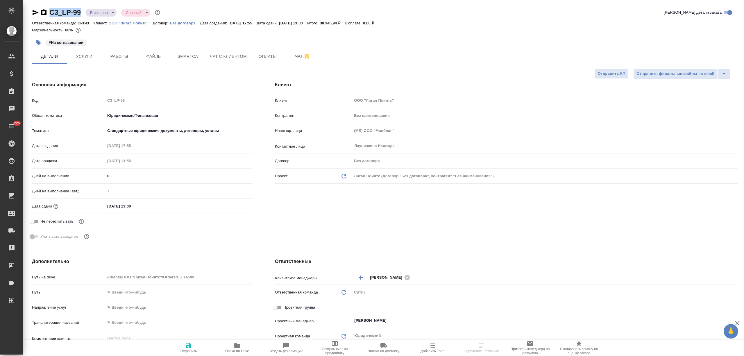
click at [49, 12] on div "C3_LP-99 Выполнен completed Срочный urgent" at bounding box center [96, 12] width 129 height 9
type textarea "x"
select select "RU"
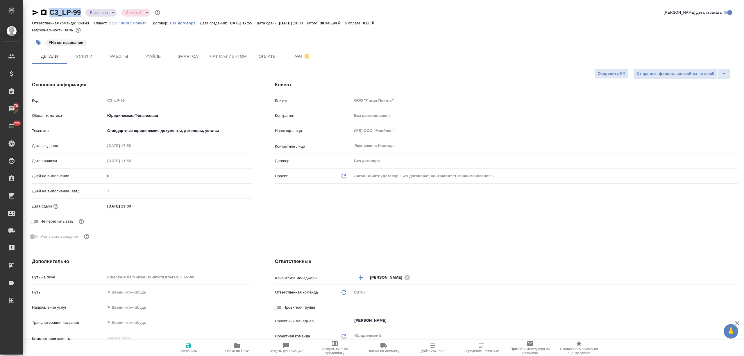
type textarea "x"
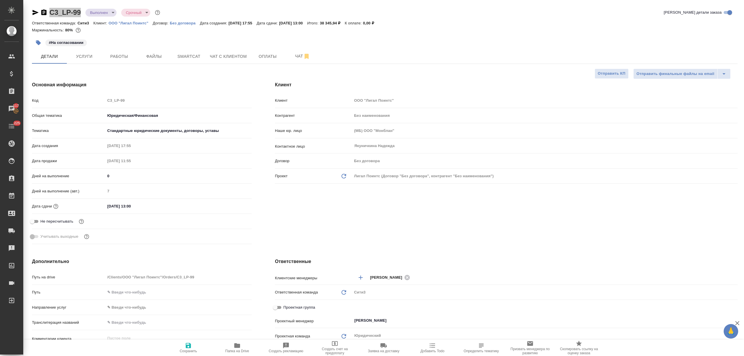
type textarea "x"
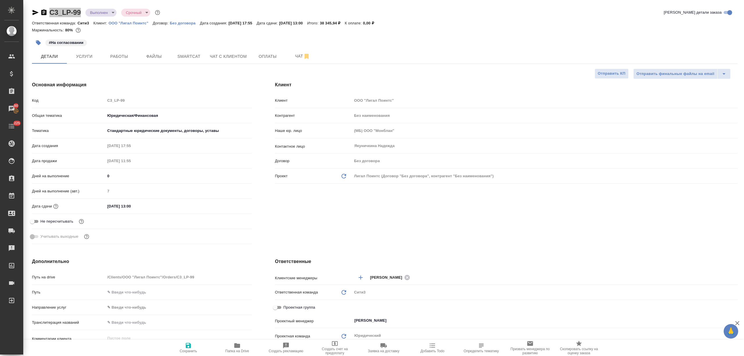
type textarea "x"
